Goal: Use online tool/utility: Utilize a website feature to perform a specific function

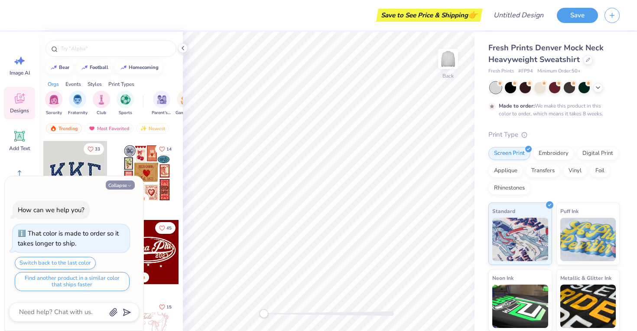
click at [126, 185] on button "Collapse" at bounding box center [120, 184] width 29 height 9
type textarea "x"
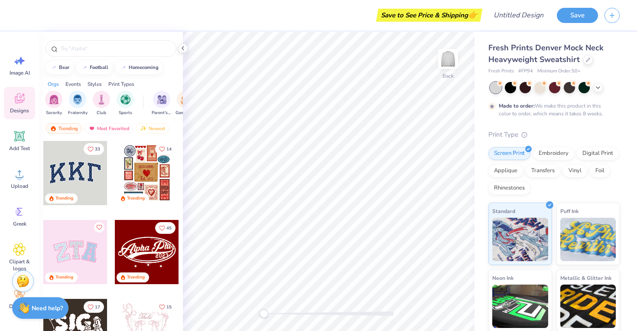
click at [91, 184] on div at bounding box center [75, 173] width 64 height 64
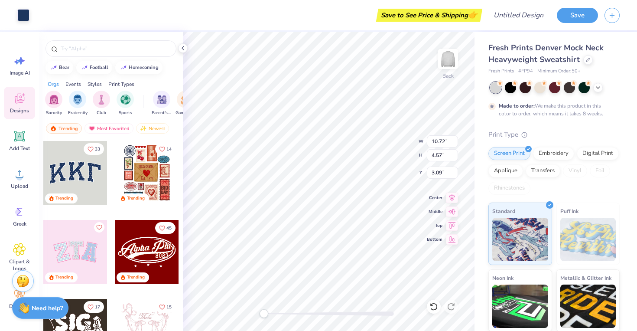
type input "10.91"
type input "4.79"
type input "3.00"
type input "10.72"
type input "4.57"
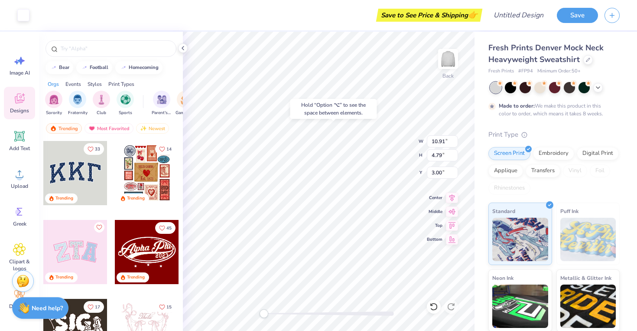
type input "3.09"
type input "10.91"
type input "4.80"
type input "2.77"
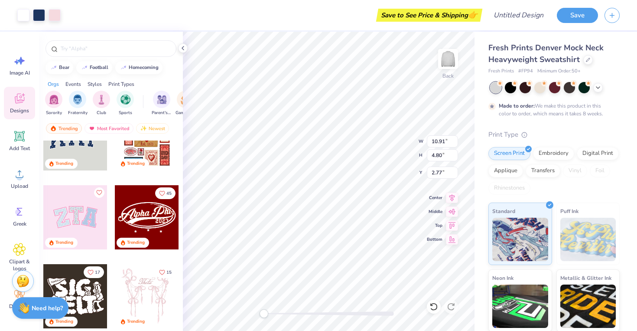
scroll to position [36, 0]
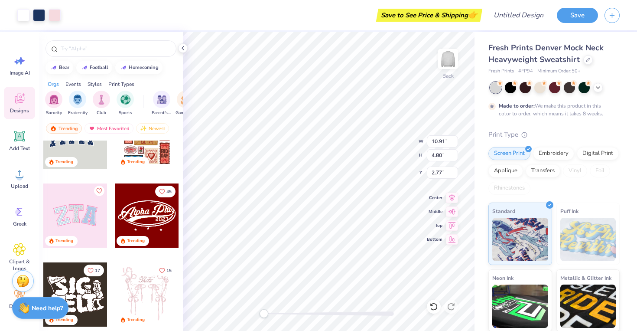
click at [89, 212] on div at bounding box center [75, 215] width 64 height 64
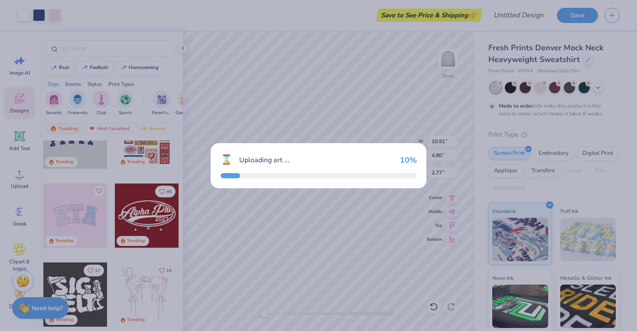
type input "10.14"
type input "5.08"
type input "3.00"
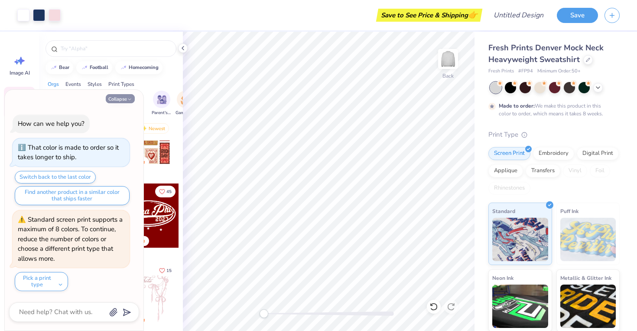
click at [117, 100] on button "Collapse" at bounding box center [120, 98] width 29 height 9
type textarea "x"
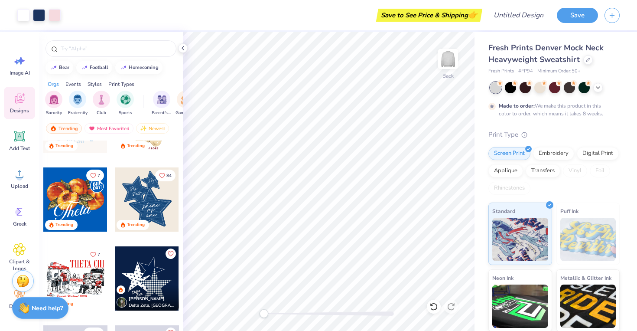
scroll to position [609, 0]
